Goal: Information Seeking & Learning: Find specific fact

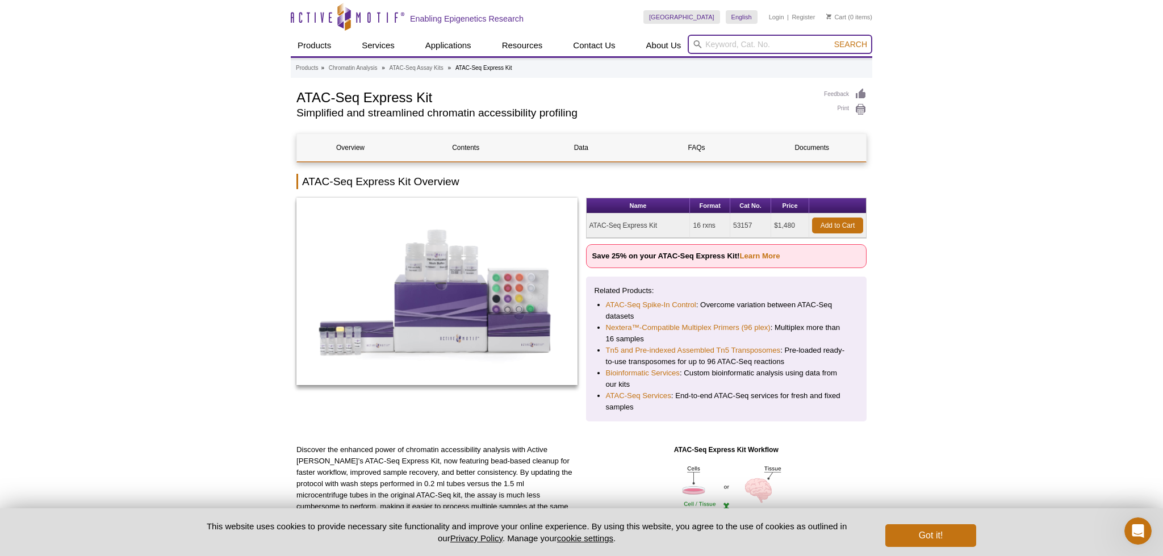
click at [736, 45] on input "search" at bounding box center [779, 44] width 184 height 19
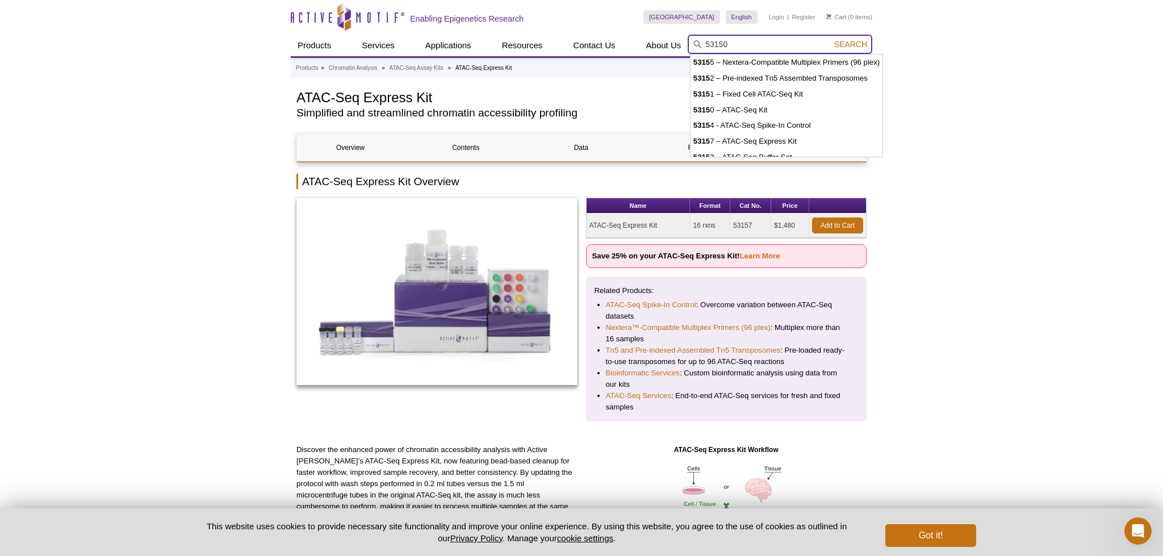
type input "53150"
click at [830, 39] on button "Search" at bounding box center [850, 44] width 40 height 10
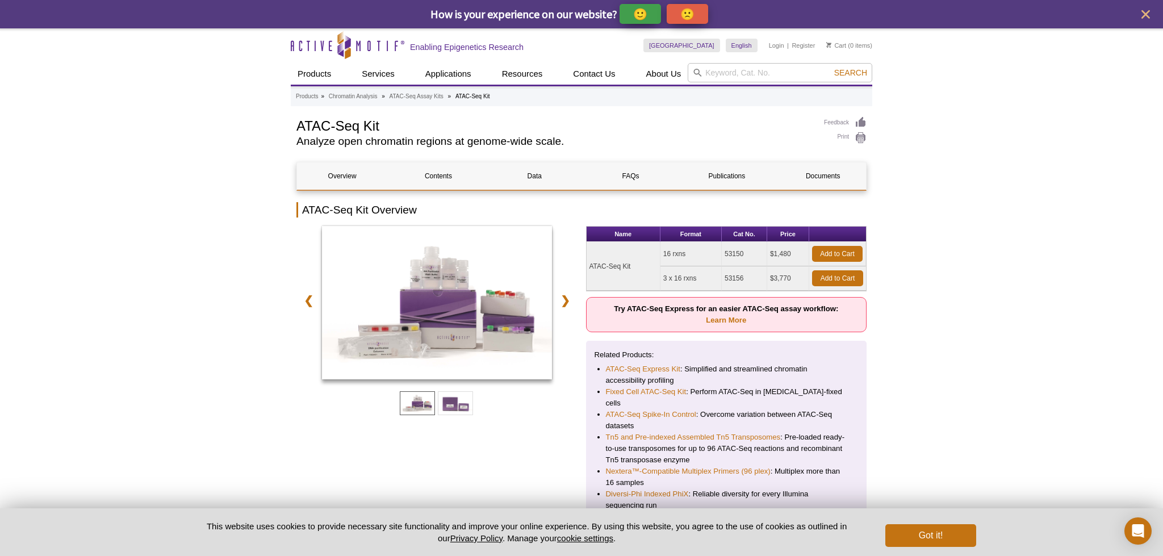
click at [737, 70] on input "search" at bounding box center [779, 72] width 184 height 19
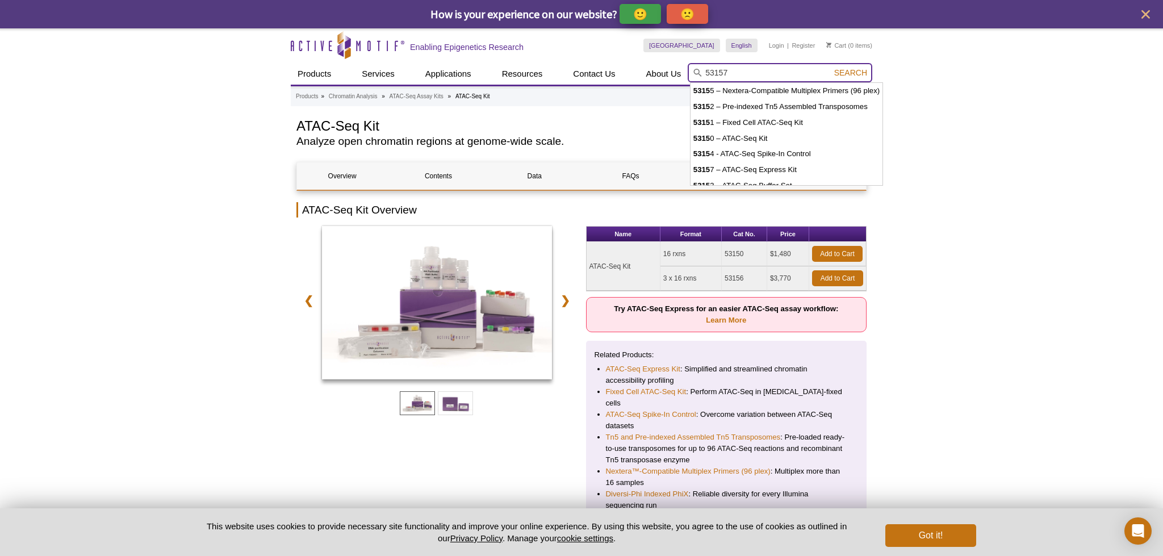
type input "53157"
click at [830, 68] on button "Search" at bounding box center [850, 73] width 40 height 10
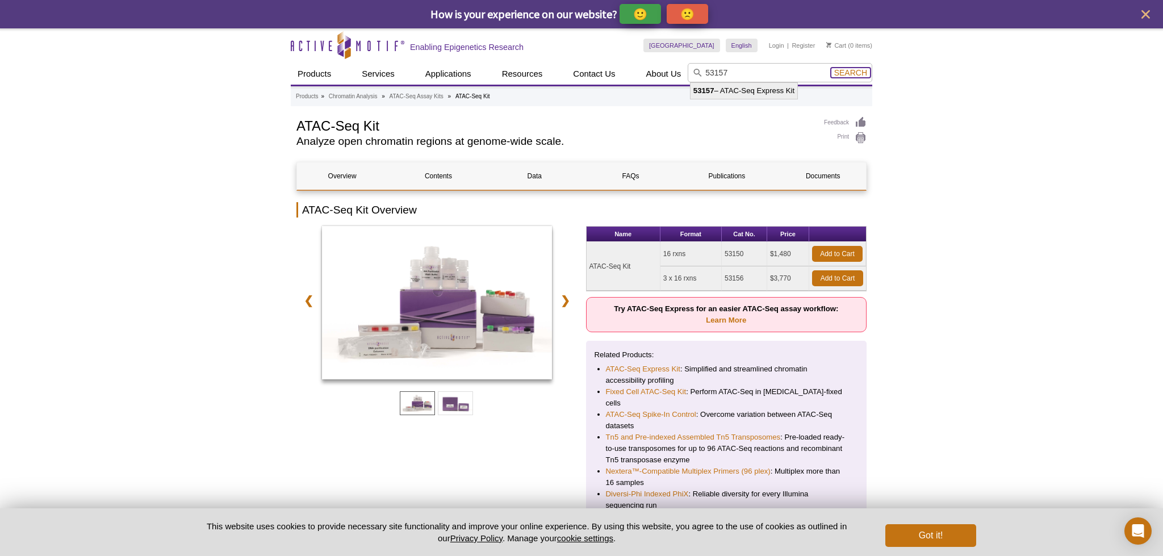
click at [852, 74] on span "Search" at bounding box center [850, 72] width 33 height 9
click at [846, 74] on span "Search" at bounding box center [850, 72] width 33 height 9
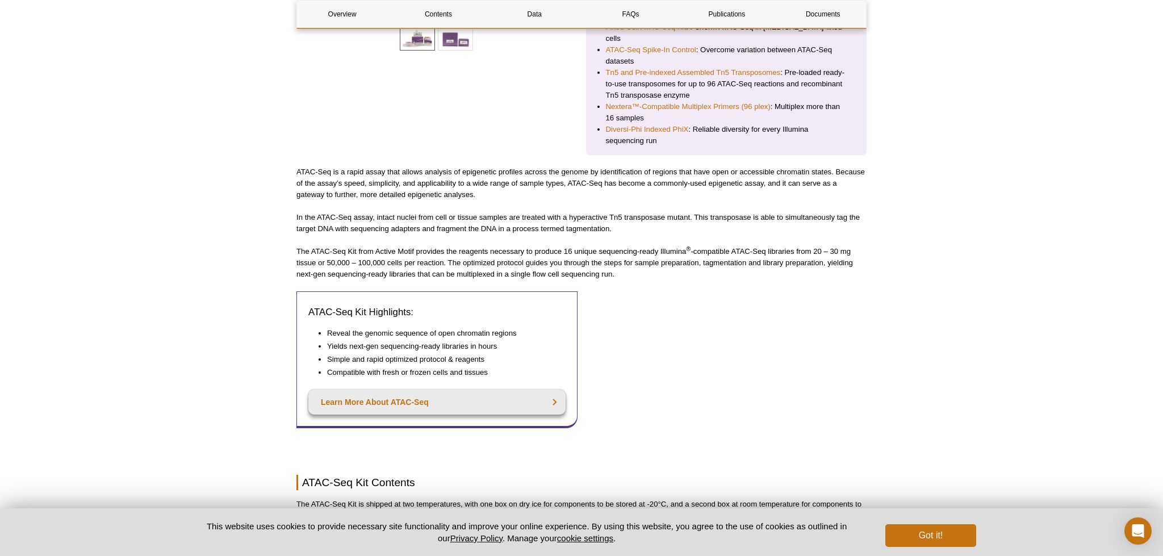
scroll to position [397, 0]
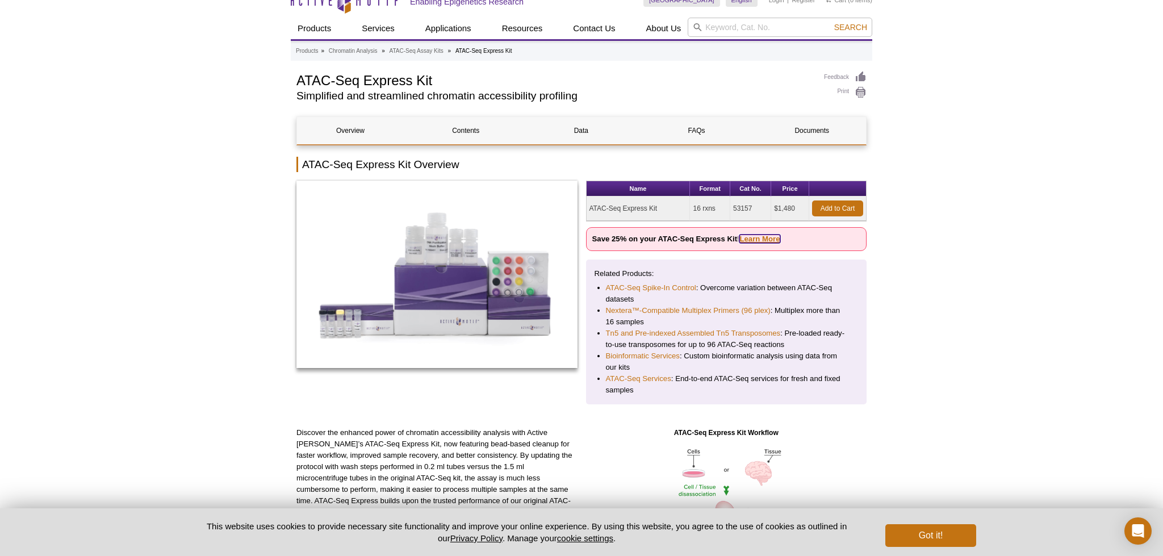
click at [748, 236] on link "Learn More" at bounding box center [759, 238] width 40 height 9
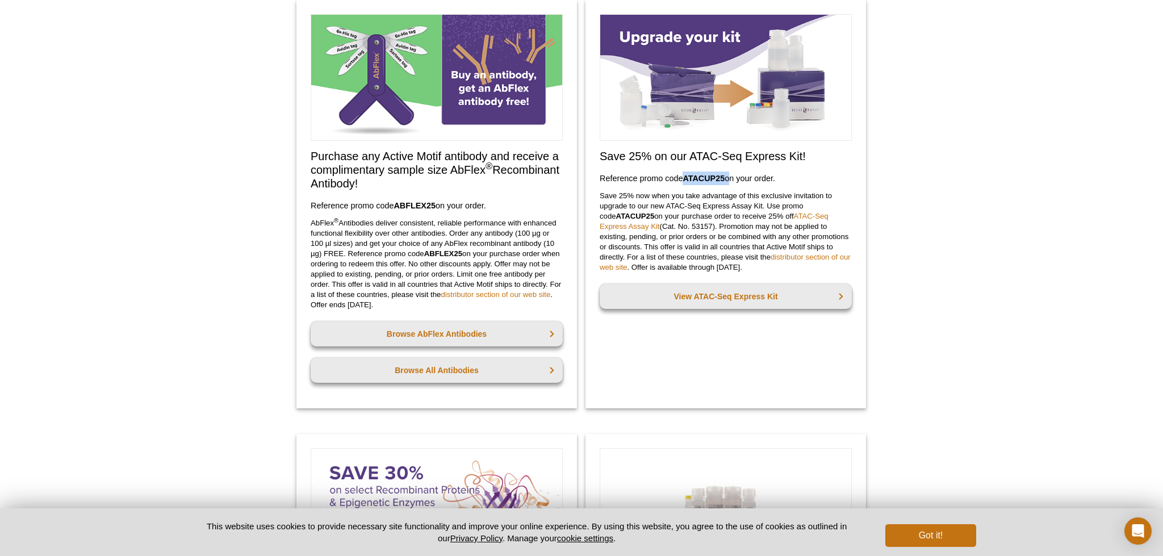
drag, startPoint x: 727, startPoint y: 178, endPoint x: 684, endPoint y: 177, distance: 43.1
click at [684, 177] on h3 "Reference promo code  ATACUP25  on your order." at bounding box center [725, 178] width 252 height 14
copy h3 "ATACUP25"
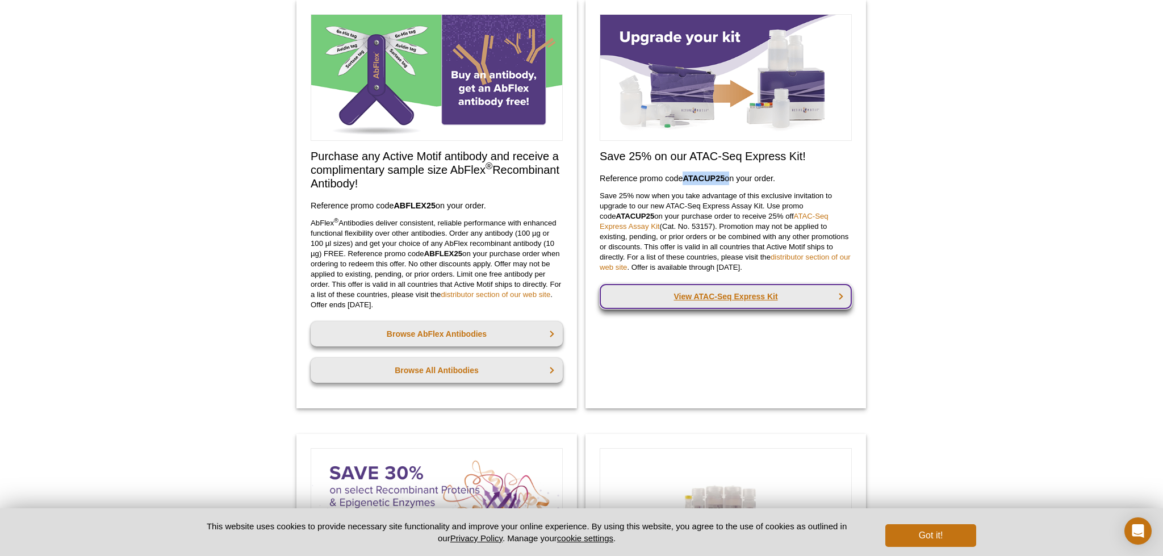
drag, startPoint x: 805, startPoint y: 296, endPoint x: 814, endPoint y: 295, distance: 8.6
click at [805, 296] on link "View ATAC-Seq Express Kit" at bounding box center [725, 296] width 252 height 25
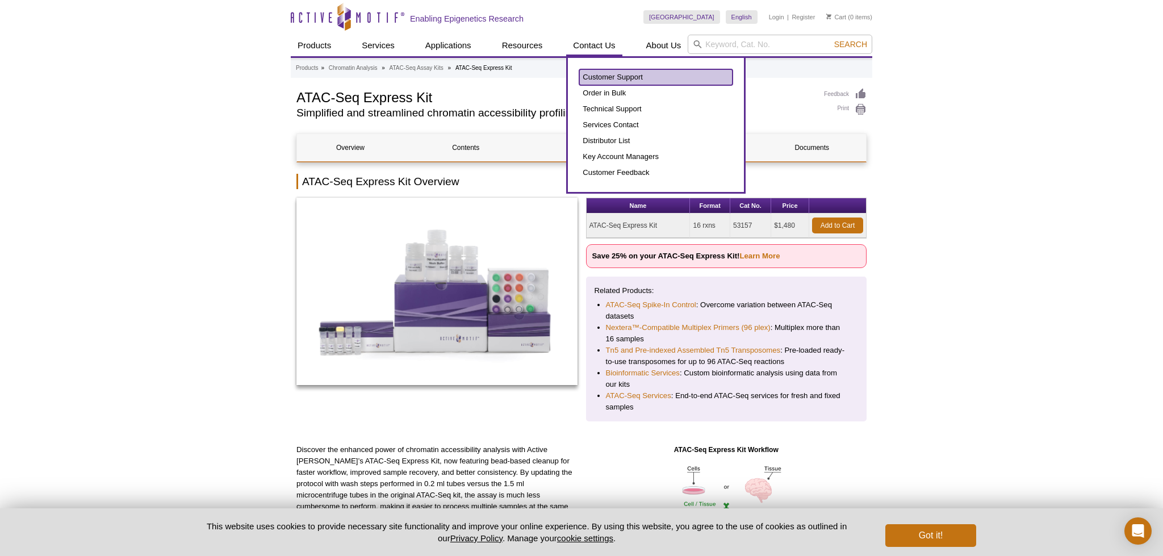
click at [612, 76] on link "Customer Support" at bounding box center [655, 77] width 153 height 16
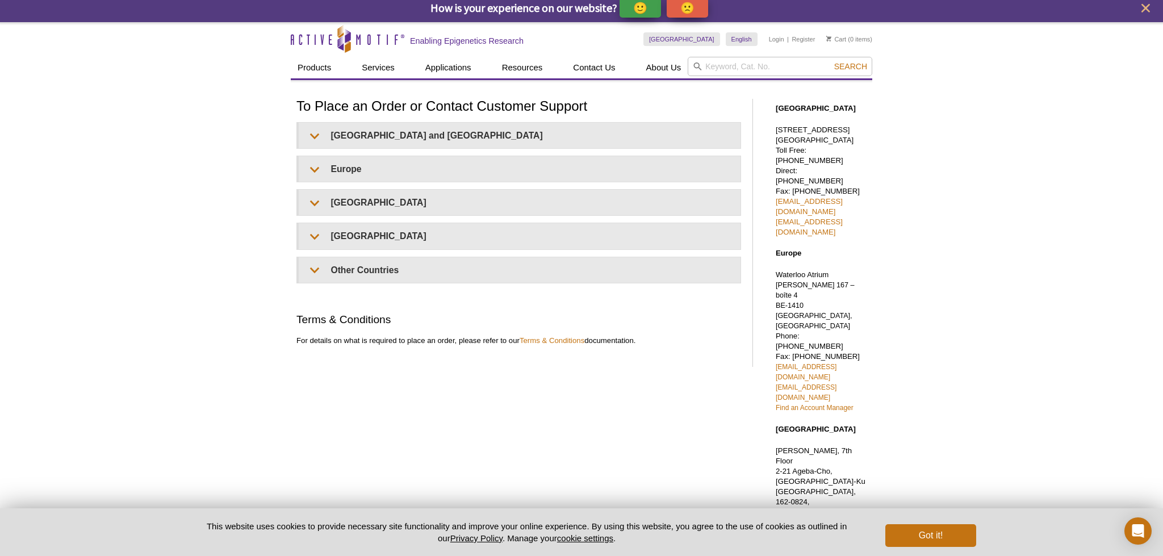
scroll to position [5, 0]
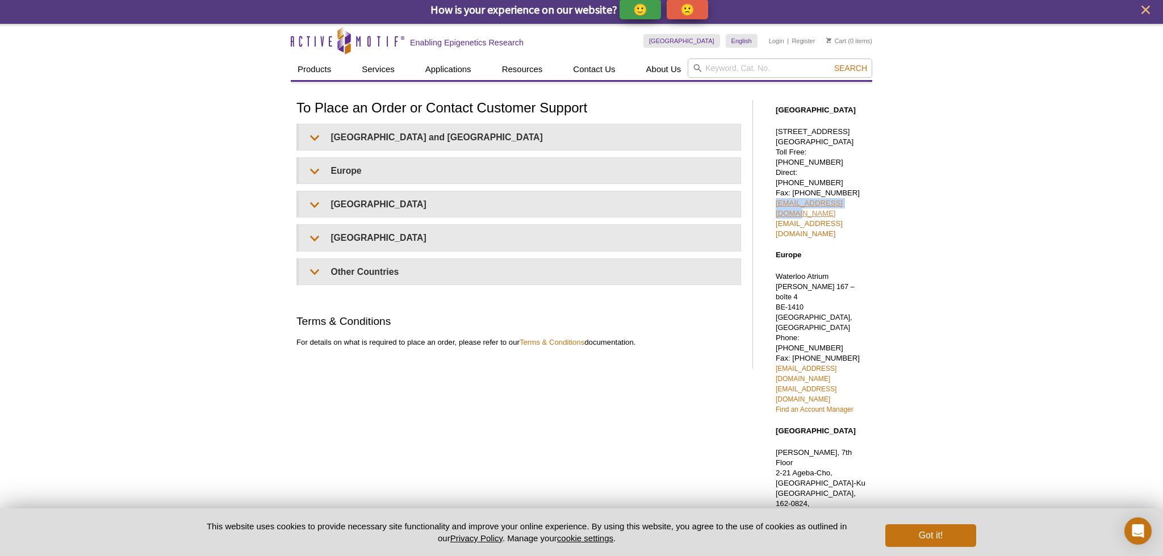
drag, startPoint x: 858, startPoint y: 193, endPoint x: 775, endPoint y: 195, distance: 82.9
click at [775, 195] on p "1914 Palomar Oaks Way, Suite 150 Carlsbad, CA 92008 Toll Free: 877 222 9543 Dir…" at bounding box center [820, 183] width 91 height 112
copy link "sales@activemotif.com"
drag, startPoint x: 878, startPoint y: 204, endPoint x: 775, endPoint y: 204, distance: 102.7
click at [775, 204] on div "Active Motif Logo Enabling Epigenetics Research 0 Search Skip to content Active…" at bounding box center [581, 437] width 1163 height 827
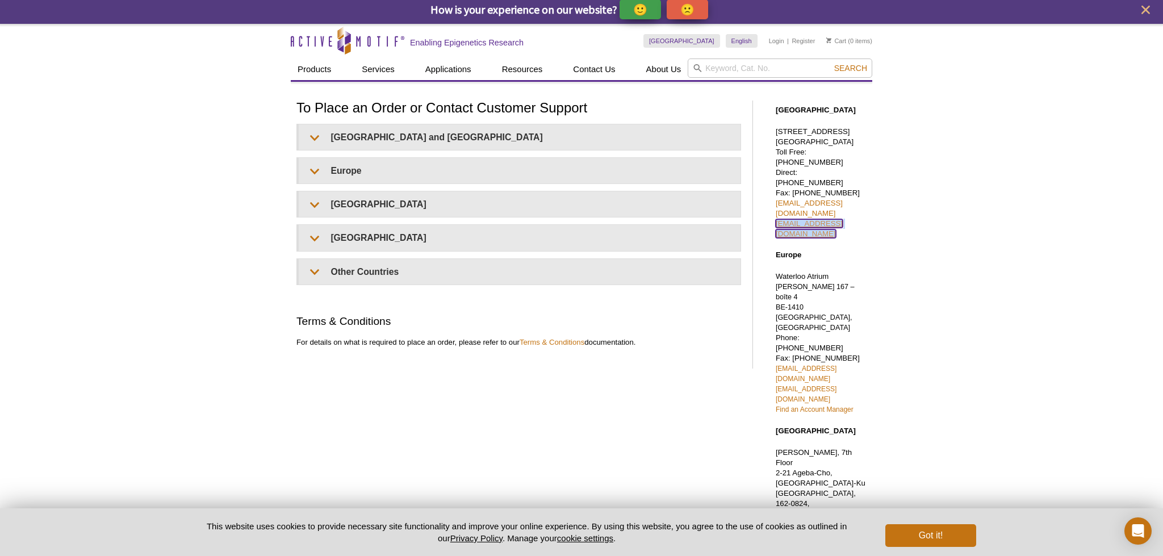
copy link "tech_service@activemotif.com"
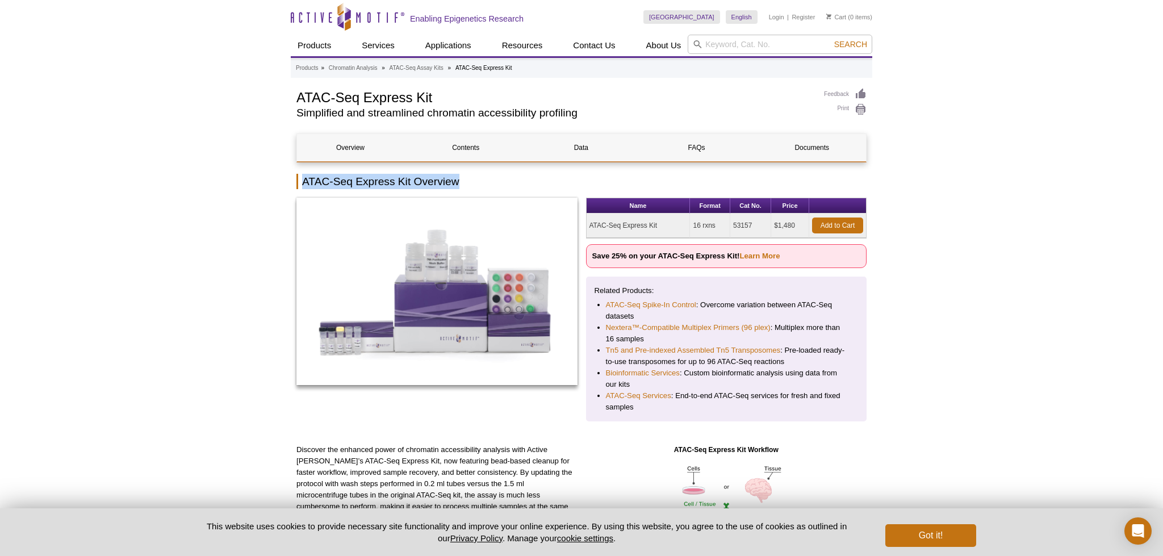
drag, startPoint x: 467, startPoint y: 183, endPoint x: 276, endPoint y: 177, distance: 190.3
copy h2 "ATAC-Seq Express Kit Overview"
drag, startPoint x: 758, startPoint y: 229, endPoint x: 728, endPoint y: 226, distance: 29.7
click at [725, 226] on tr "ATAC-Seq Express Kit 16 rxns 53157 $1,480 Add to Cart" at bounding box center [726, 225] width 280 height 24
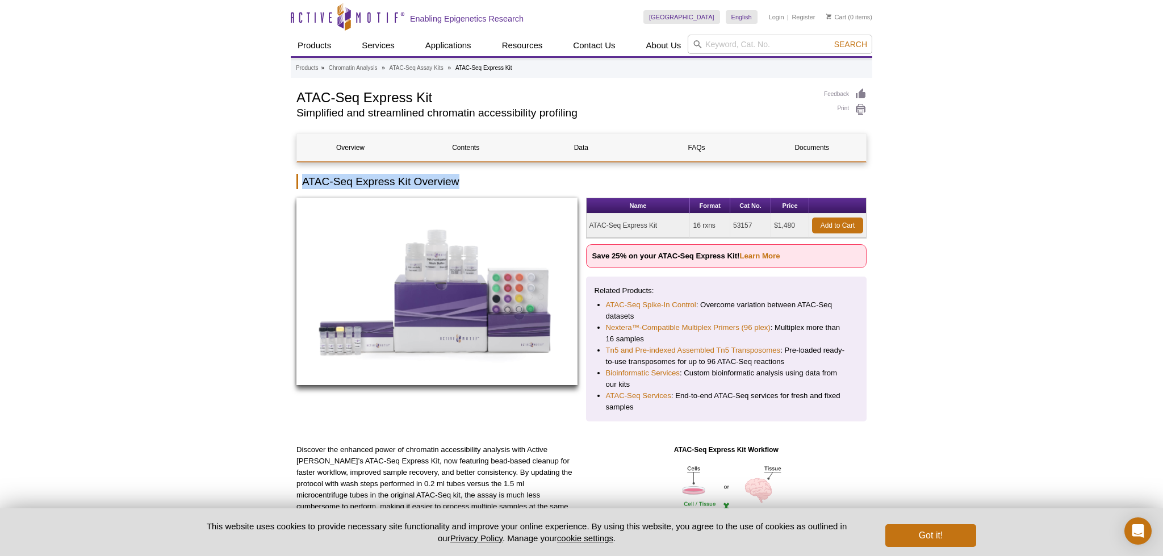
drag, startPoint x: 678, startPoint y: 227, endPoint x: 573, endPoint y: 222, distance: 105.1
click at [573, 222] on div "Name Format Cat No. Price ATAC-Seq Express Kit 16 rxns 53157 $1,480 Add to Cart…" at bounding box center [581, 310] width 570 height 224
copy div "Name Format Cat No. Price ATAC-Seq Express Kit"
drag, startPoint x: 753, startPoint y: 226, endPoint x: 731, endPoint y: 226, distance: 22.7
click at [731, 226] on td "53157" at bounding box center [750, 225] width 41 height 24
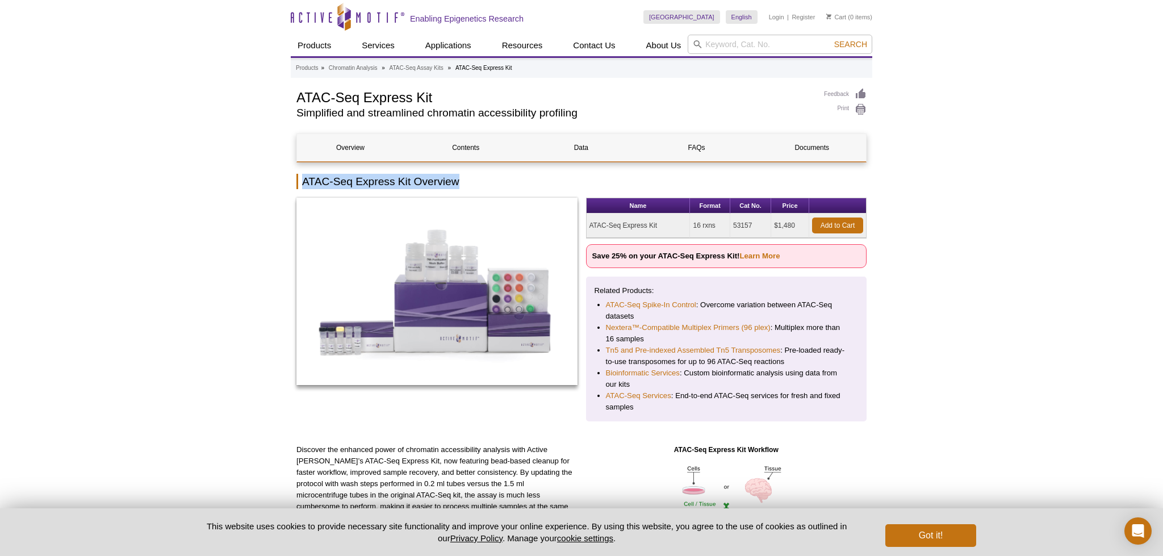
copy td "53157"
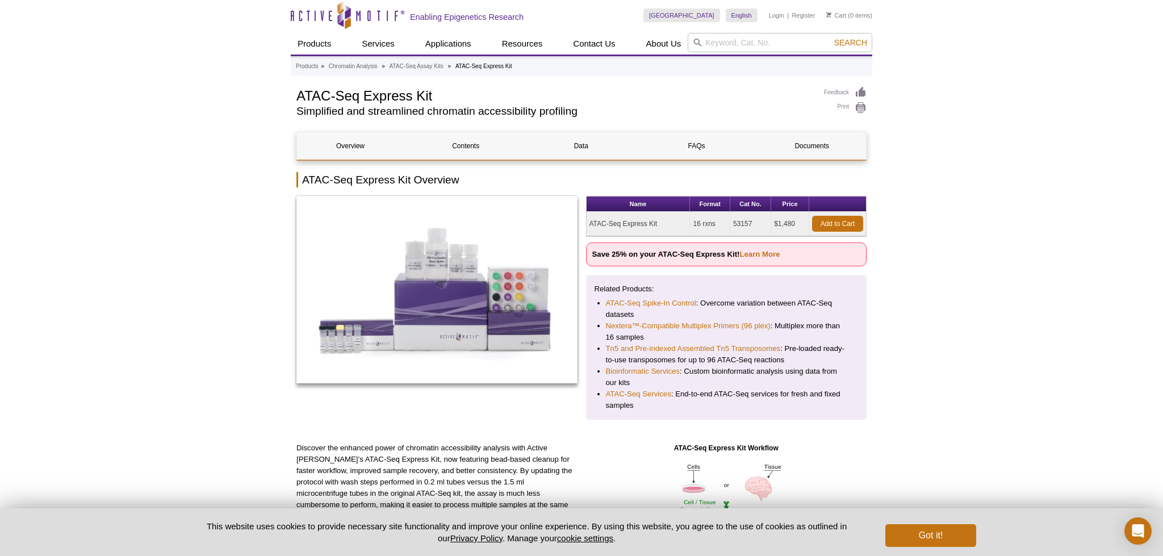
drag, startPoint x: 713, startPoint y: 226, endPoint x: 698, endPoint y: 225, distance: 15.3
click at [694, 225] on td "16 rxns" at bounding box center [710, 224] width 40 height 24
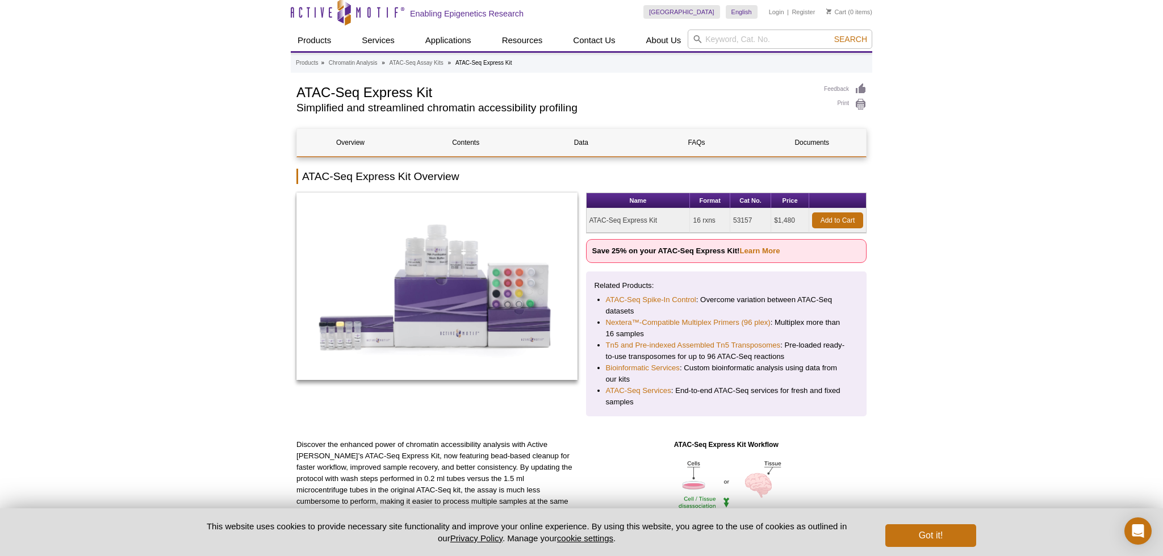
scroll to position [9, 0]
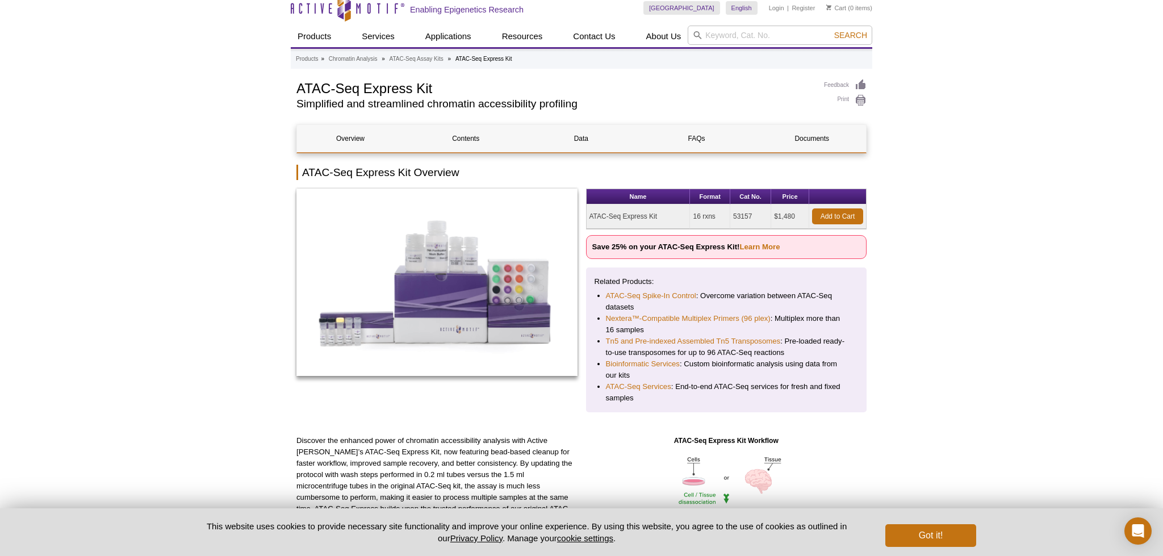
copy td "16 rxns"
click at [637, 251] on p "Save 25% on your ATAC-Seq Express Kit! Learn More" at bounding box center [726, 247] width 281 height 24
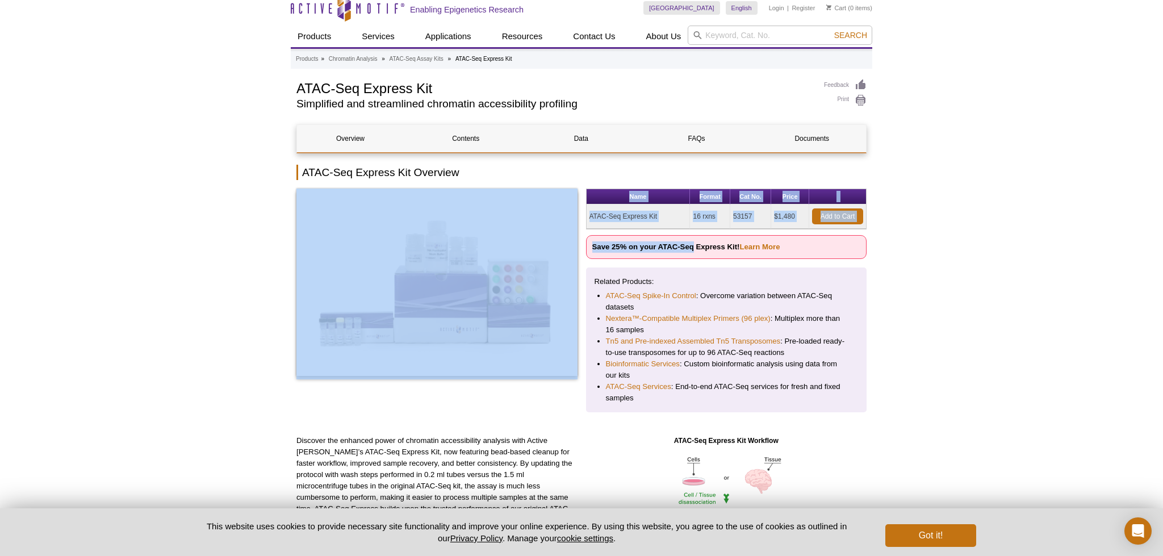
drag, startPoint x: 694, startPoint y: 246, endPoint x: 581, endPoint y: 243, distance: 112.4
click at [581, 243] on div "Name Format Cat No. Price ATAC-Seq Express Kit 16 rxns 53157 $1,480 Add to Cart…" at bounding box center [581, 300] width 570 height 224
click at [610, 244] on strong "Save 25% on your ATAC-Seq Express Kit! Learn More" at bounding box center [686, 246] width 188 height 9
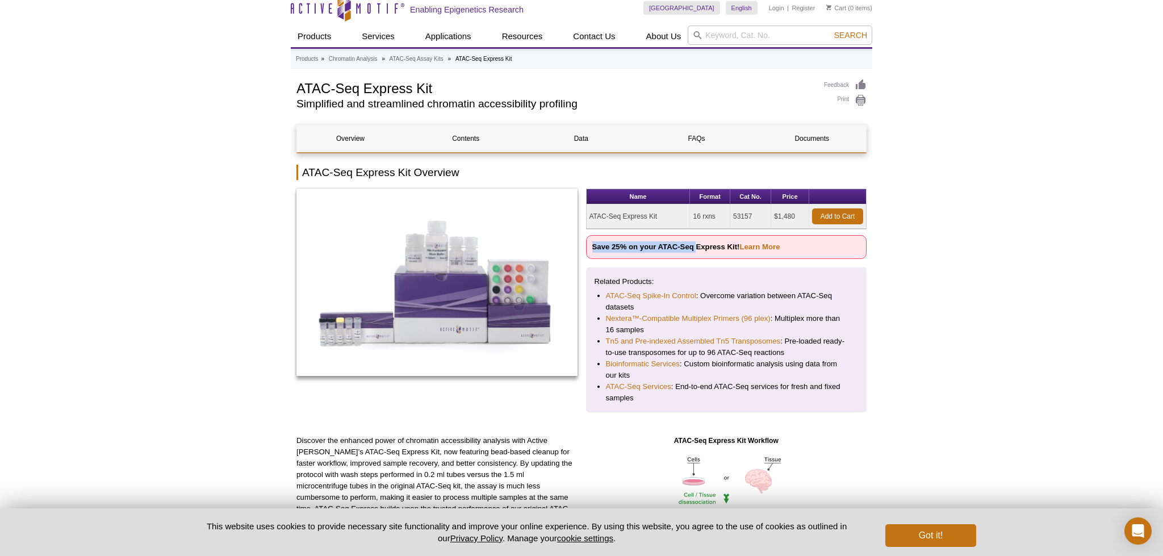
drag, startPoint x: 696, startPoint y: 246, endPoint x: 595, endPoint y: 246, distance: 101.0
click at [590, 246] on p "Save 25% on your ATAC-Seq Express Kit! Learn More" at bounding box center [726, 247] width 281 height 24
copy strong "Save 25% on your ATAC-Seq"
